Goal: Information Seeking & Learning: Learn about a topic

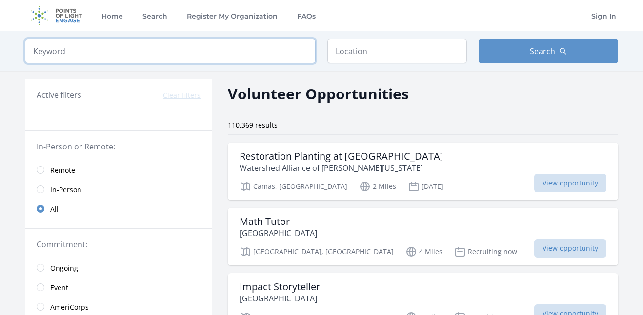
click at [92, 59] on input "search" at bounding box center [170, 51] width 291 height 24
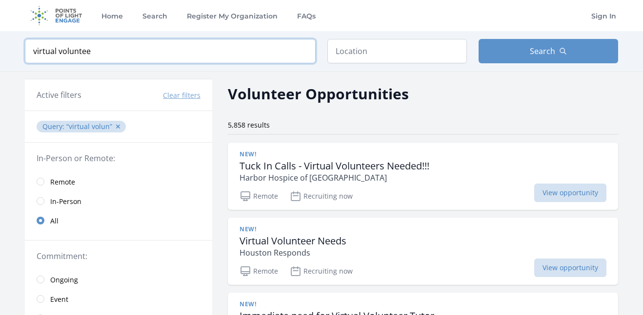
type input "virtual volunteer"
